Goal: Use online tool/utility: Utilize a website feature to perform a specific function

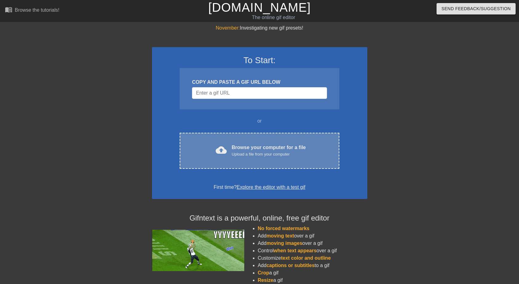
click at [239, 158] on div "cloud_upload Browse your computer for a file Upload a file from your computer C…" at bounding box center [259, 151] width 159 height 36
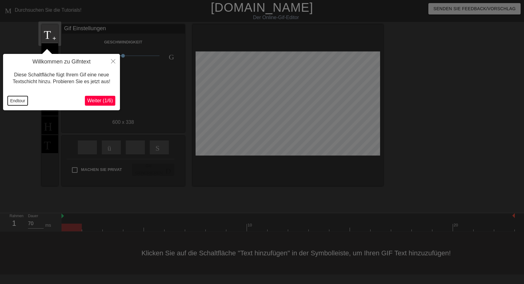
click at [14, 103] on button "Endtour" at bounding box center [18, 100] width 20 height 9
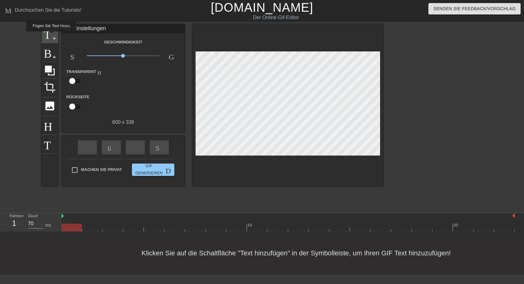
click at [50, 36] on span "Titel" at bounding box center [50, 33] width 12 height 12
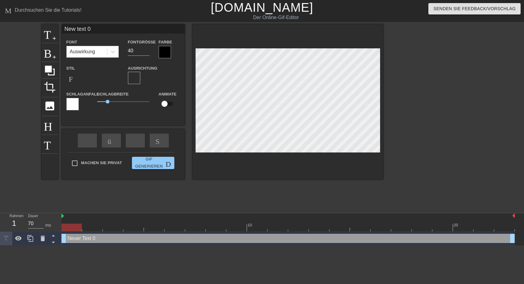
drag, startPoint x: 62, startPoint y: 29, endPoint x: 131, endPoint y: 31, distance: 69.3
click at [131, 31] on input "New text 0" at bounding box center [123, 28] width 123 height 9
type input "Schönen Tag Ihr drei....."
click at [164, 52] on div at bounding box center [165, 52] width 12 height 12
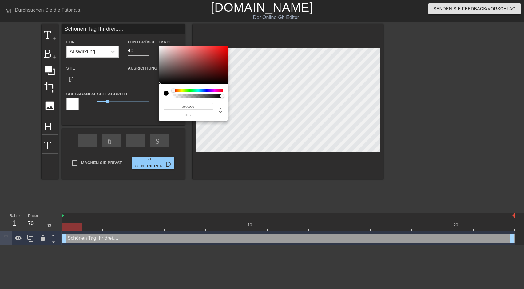
type input "#F8F4F4"
click at [160, 47] on div at bounding box center [193, 65] width 69 height 38
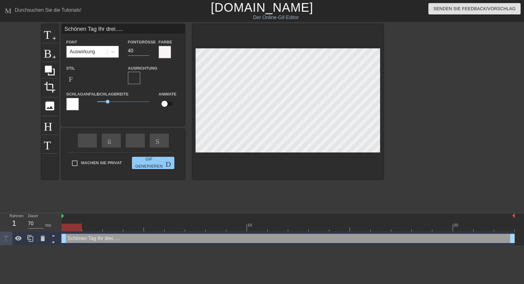
click at [72, 104] on div at bounding box center [72, 104] width 12 height 12
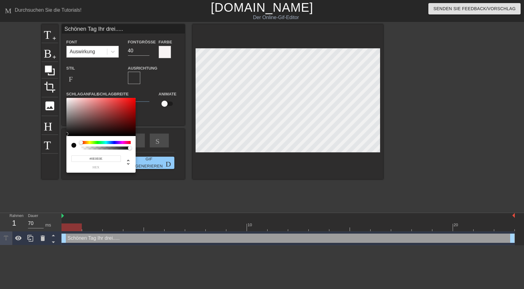
type input "#0E0E0E"
click at [68, 134] on div at bounding box center [100, 117] width 69 height 38
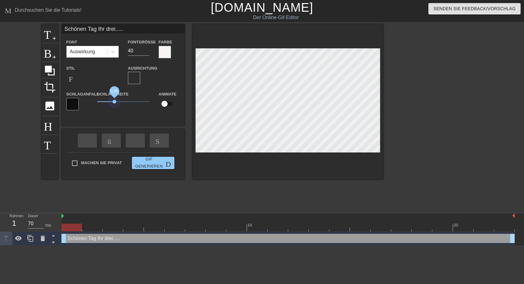
drag, startPoint x: 109, startPoint y: 101, endPoint x: 114, endPoint y: 99, distance: 5.5
click at [114, 99] on span "1.65" at bounding box center [123, 101] width 52 height 7
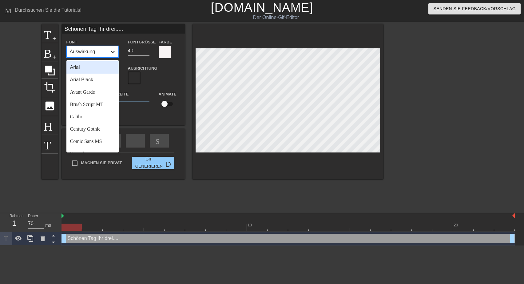
click at [113, 53] on icon at bounding box center [113, 52] width 4 height 2
click at [90, 147] on div "Comic Sans MS" at bounding box center [92, 141] width 52 height 12
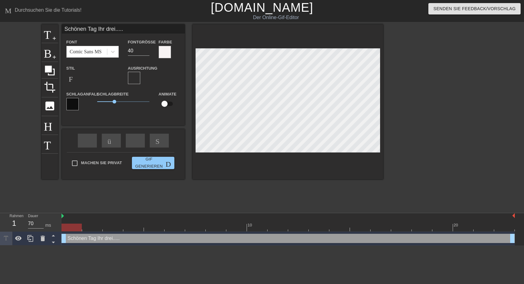
click at [114, 30] on input "Schönen Tag Ihr drei....." at bounding box center [123, 28] width 123 height 9
click at [116, 30] on input "Schönen Tag Ihr drei....." at bounding box center [123, 28] width 123 height 9
type input "Schönen Tag Ihr drei und...."
click at [166, 50] on div at bounding box center [165, 52] width 12 height 12
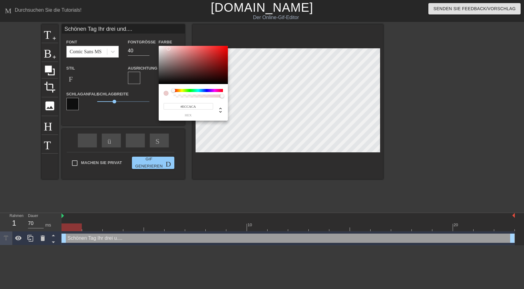
click at [169, 49] on div at bounding box center [193, 65] width 69 height 38
click at [166, 50] on div at bounding box center [193, 65] width 69 height 38
click at [162, 48] on div at bounding box center [193, 65] width 69 height 38
type input "#FAF6F6"
click at [160, 46] on div at bounding box center [193, 65] width 69 height 38
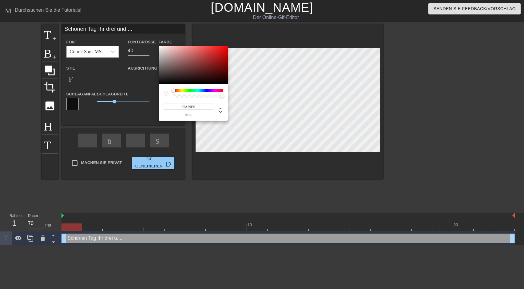
click at [160, 46] on div at bounding box center [160, 47] width 4 height 4
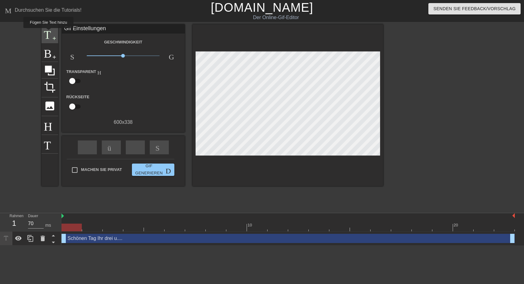
click at [48, 33] on span "Titel" at bounding box center [50, 33] width 12 height 12
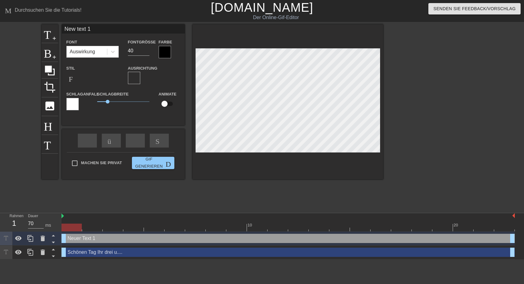
click at [66, 28] on input "New text 1" at bounding box center [123, 28] width 123 height 9
drag, startPoint x: 85, startPoint y: 28, endPoint x: 140, endPoint y: 29, distance: 54.5
click at [140, 29] on input "([PERSON_NAME])New text 1" at bounding box center [123, 28] width 123 height 9
type input "([PERSON_NAME])"
click at [113, 53] on icon at bounding box center [113, 52] width 4 height 2
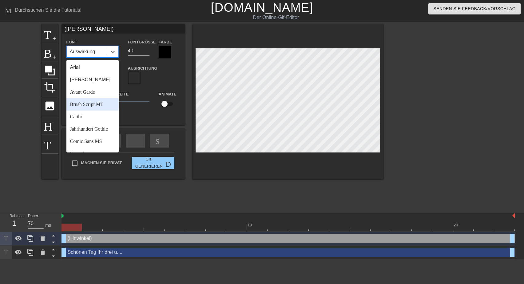
click at [90, 105] on div "Brush Script MT" at bounding box center [92, 104] width 52 height 12
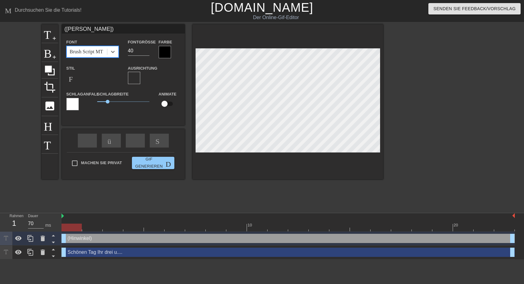
click at [161, 51] on div at bounding box center [165, 52] width 12 height 12
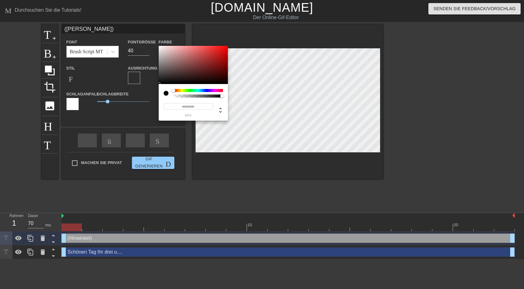
type input "#FCFAFA"
click at [159, 46] on div at bounding box center [193, 65] width 69 height 38
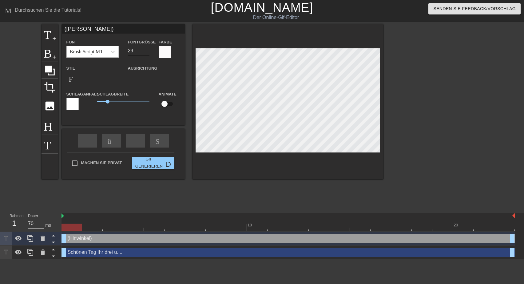
click at [145, 51] on input "29" at bounding box center [139, 51] width 22 height 10
click at [146, 52] on input "27" at bounding box center [139, 51] width 22 height 10
type input "26"
click at [146, 52] on input "26" at bounding box center [139, 51] width 22 height 10
drag, startPoint x: 107, startPoint y: 101, endPoint x: 92, endPoint y: 100, distance: 15.7
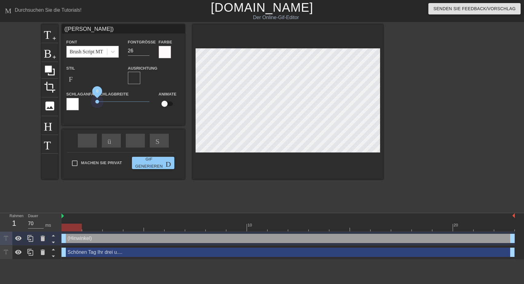
click at [92, 100] on div "Schlaganfall Schlagbreite 0 Animate" at bounding box center [123, 103] width 123 height 26
click at [75, 164] on input "Machen Sie privat" at bounding box center [74, 163] width 13 height 13
checkbox input "true"
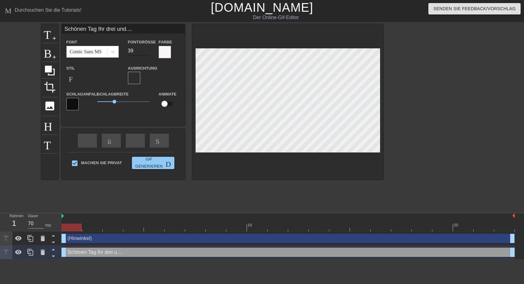
click at [147, 53] on input "39" at bounding box center [139, 51] width 22 height 10
click at [147, 50] on input "40" at bounding box center [139, 51] width 22 height 10
type input "41"
click at [147, 50] on input "41" at bounding box center [139, 51] width 22 height 10
click at [148, 162] on span "Gif generieren Doppelpfeil" at bounding box center [153, 163] width 38 height 14
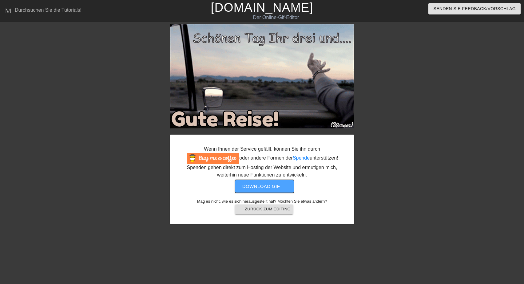
click at [271, 185] on span "Download gif get-app" at bounding box center [264, 186] width 45 height 8
